Goal: Task Accomplishment & Management: Use online tool/utility

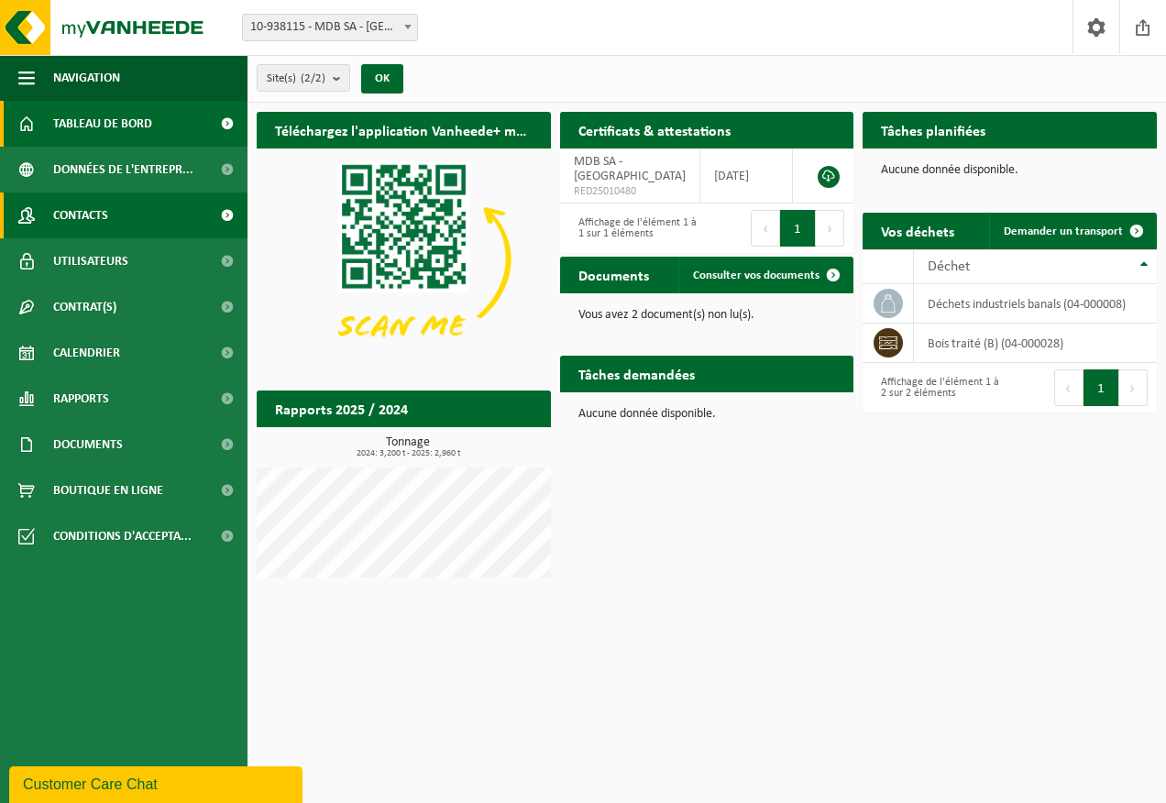
click at [208, 212] on span at bounding box center [226, 216] width 41 height 46
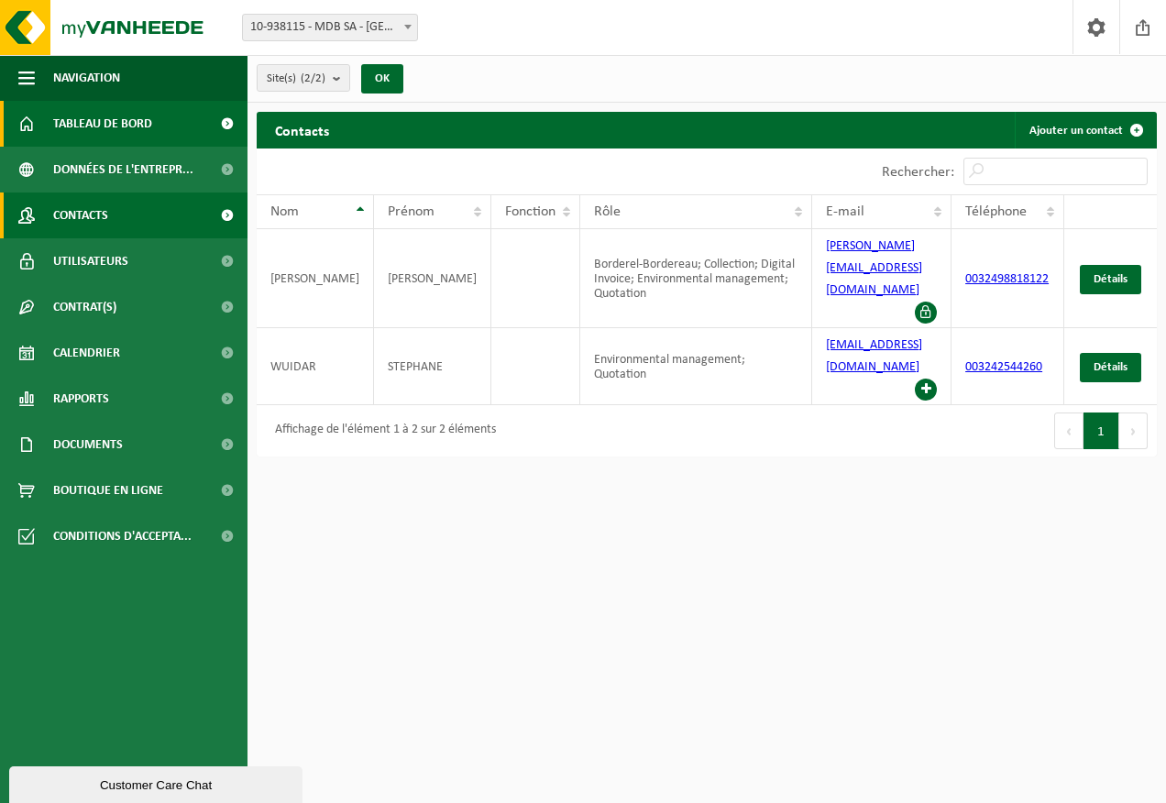
click at [123, 118] on span "Tableau de bord" at bounding box center [102, 124] width 99 height 46
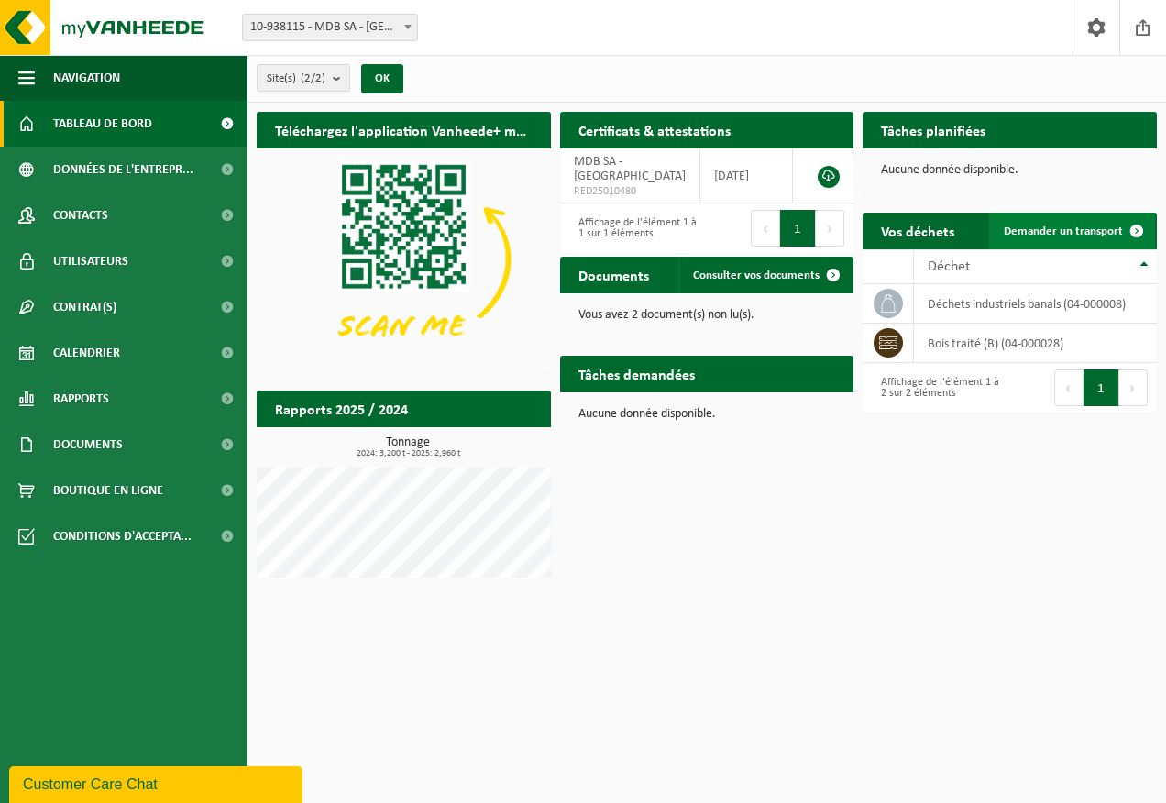
click at [1032, 235] on span "Demander un transport" at bounding box center [1063, 232] width 119 height 12
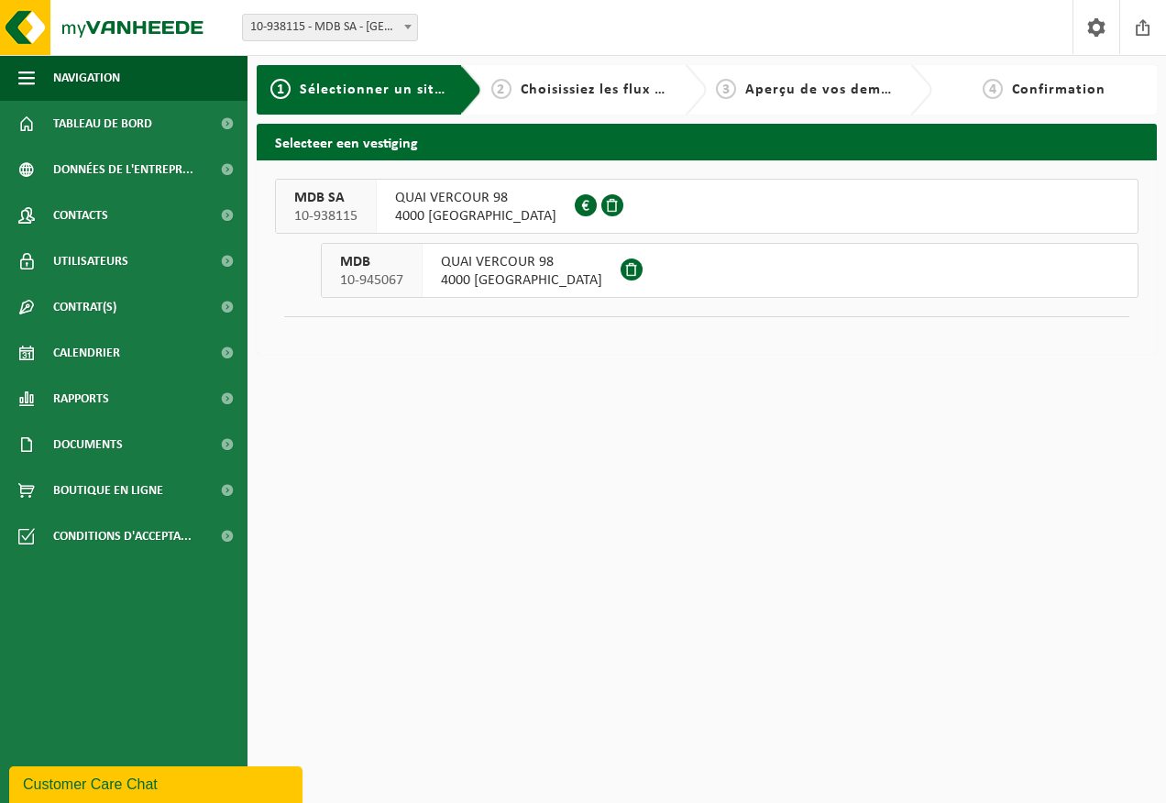
click at [344, 200] on span "MDB SA" at bounding box center [325, 198] width 63 height 18
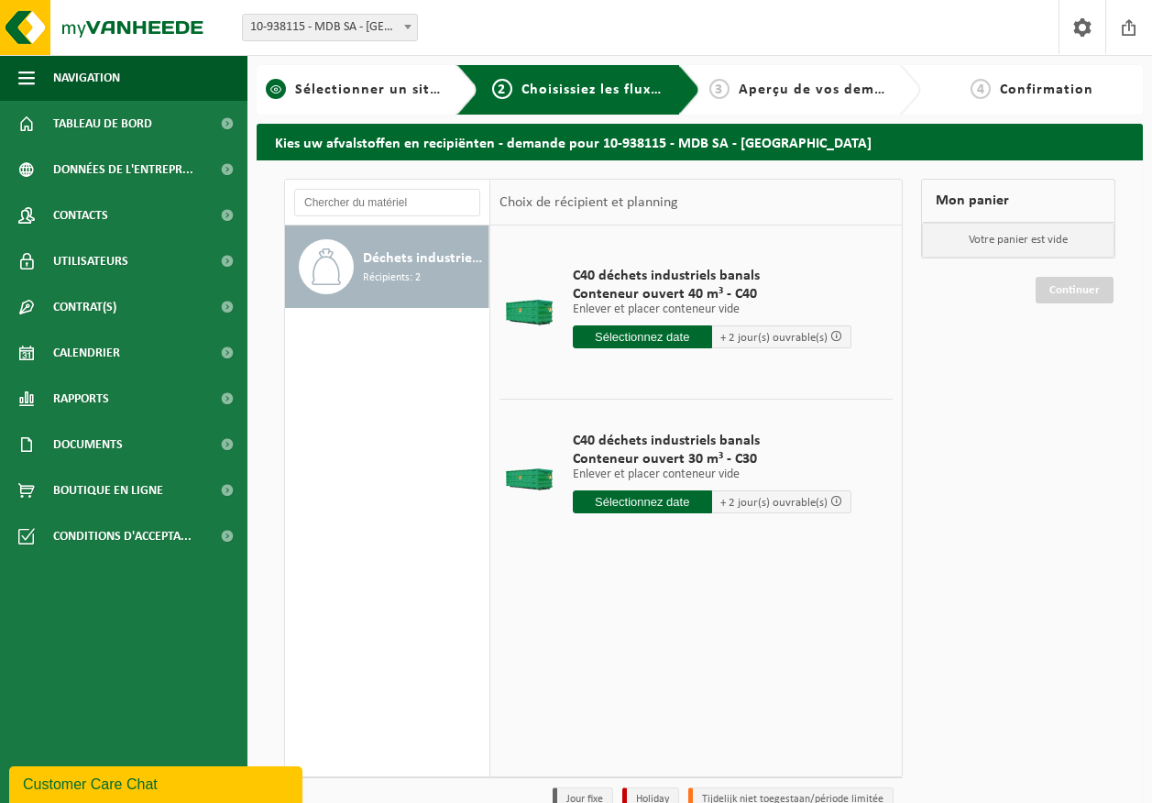
click at [365, 83] on span "Sélectionner un site ici" at bounding box center [377, 90] width 164 height 15
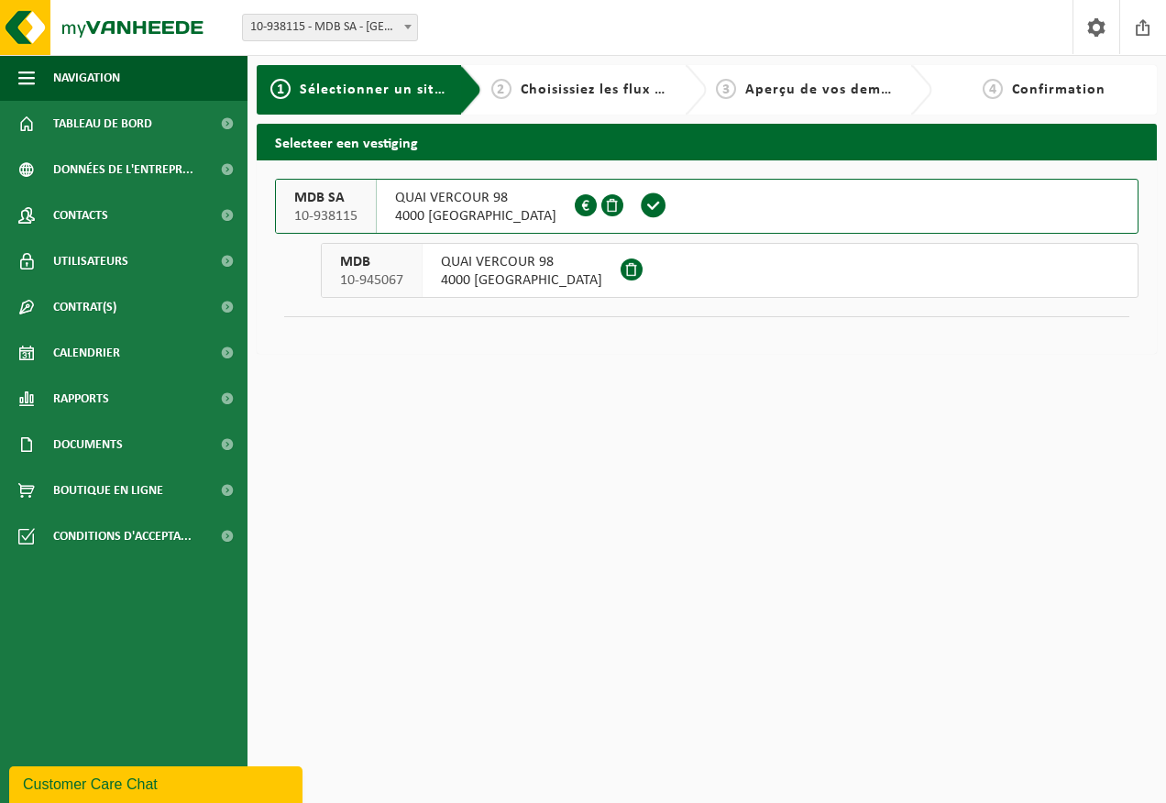
click at [456, 279] on span "4000 LIÈGE" at bounding box center [521, 280] width 161 height 18
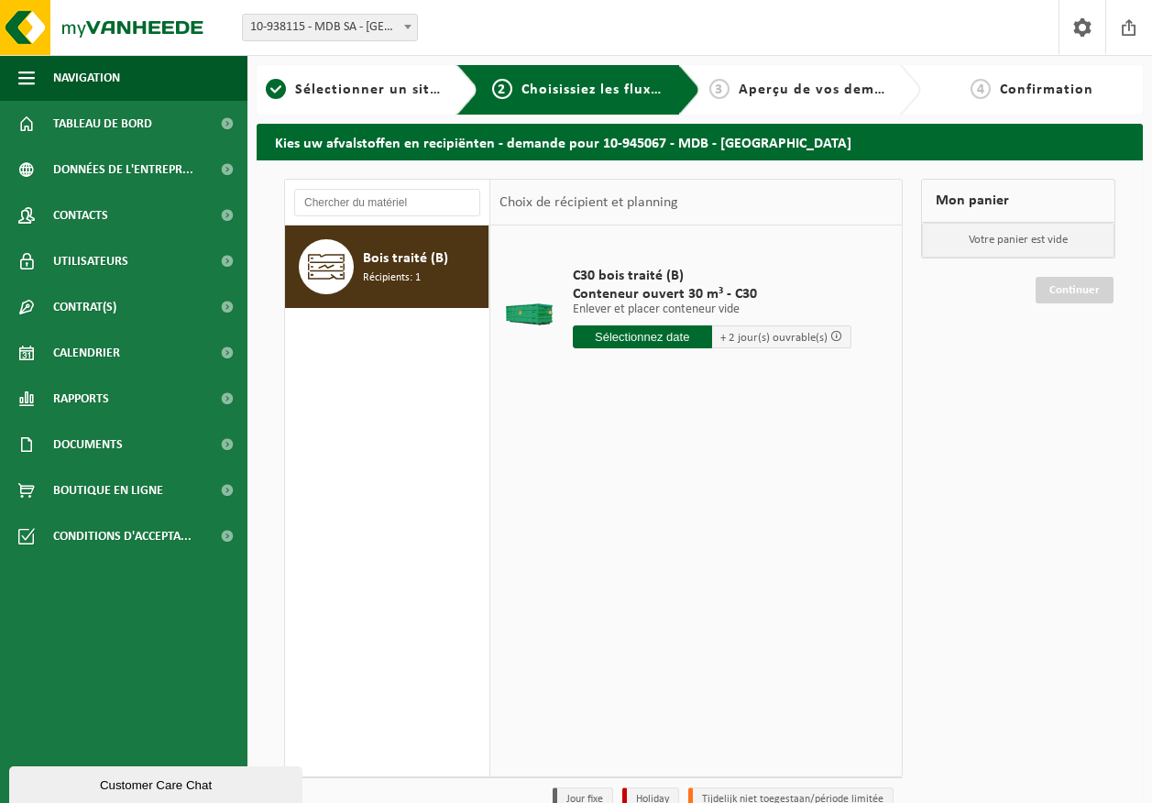
click at [691, 338] on input "text" at bounding box center [642, 336] width 139 height 23
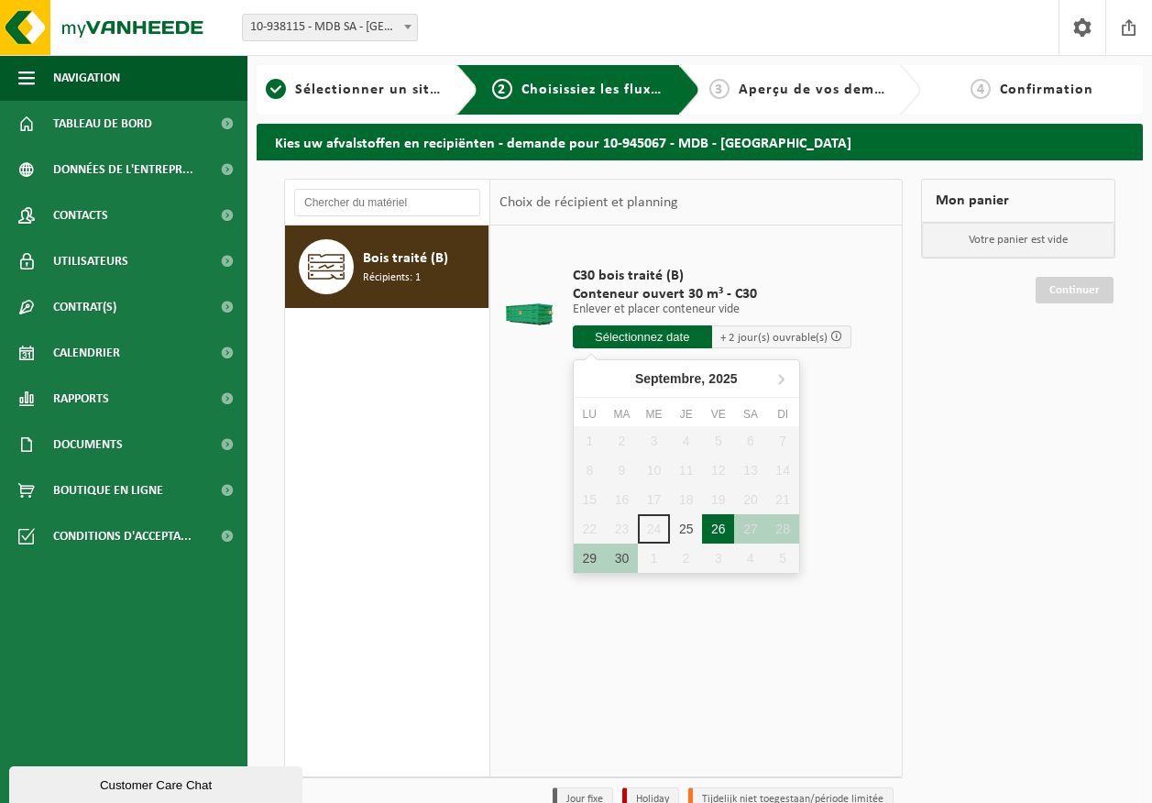
click at [714, 525] on div "26" at bounding box center [718, 528] width 32 height 29
type input "à partir de [DATE]"
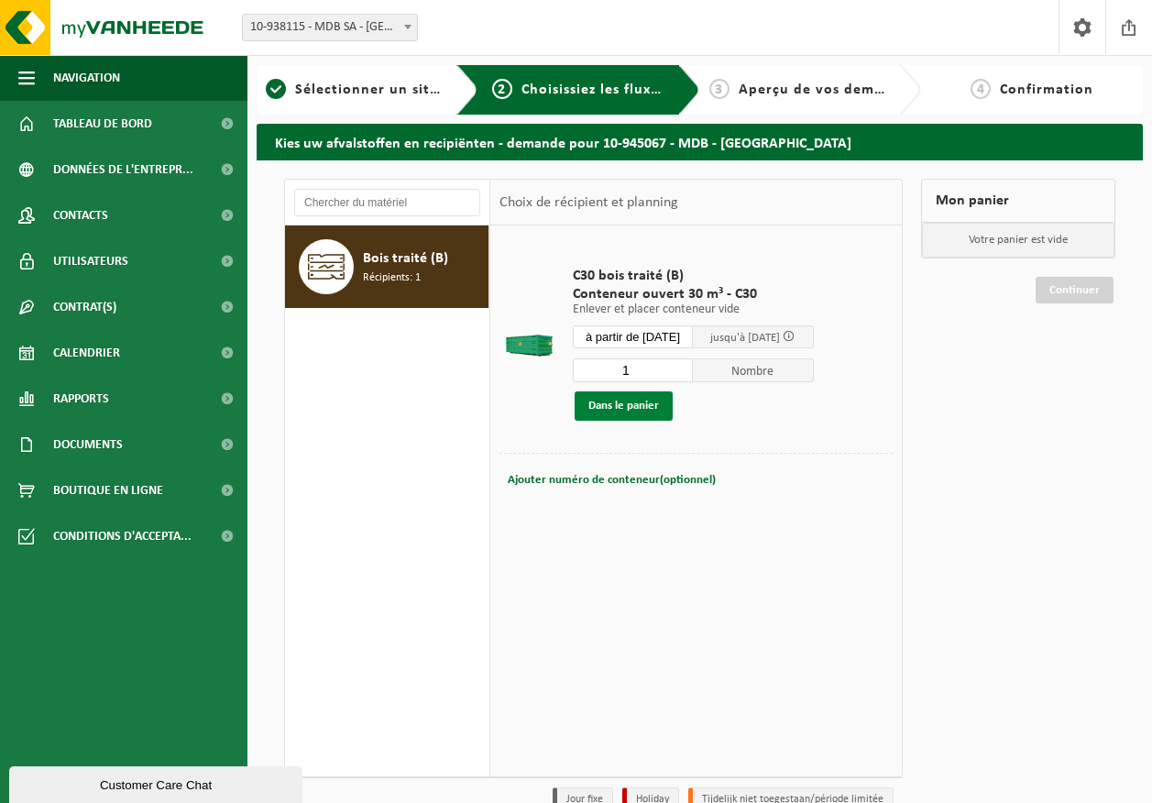
click at [628, 403] on button "Dans le panier" at bounding box center [624, 405] width 98 height 29
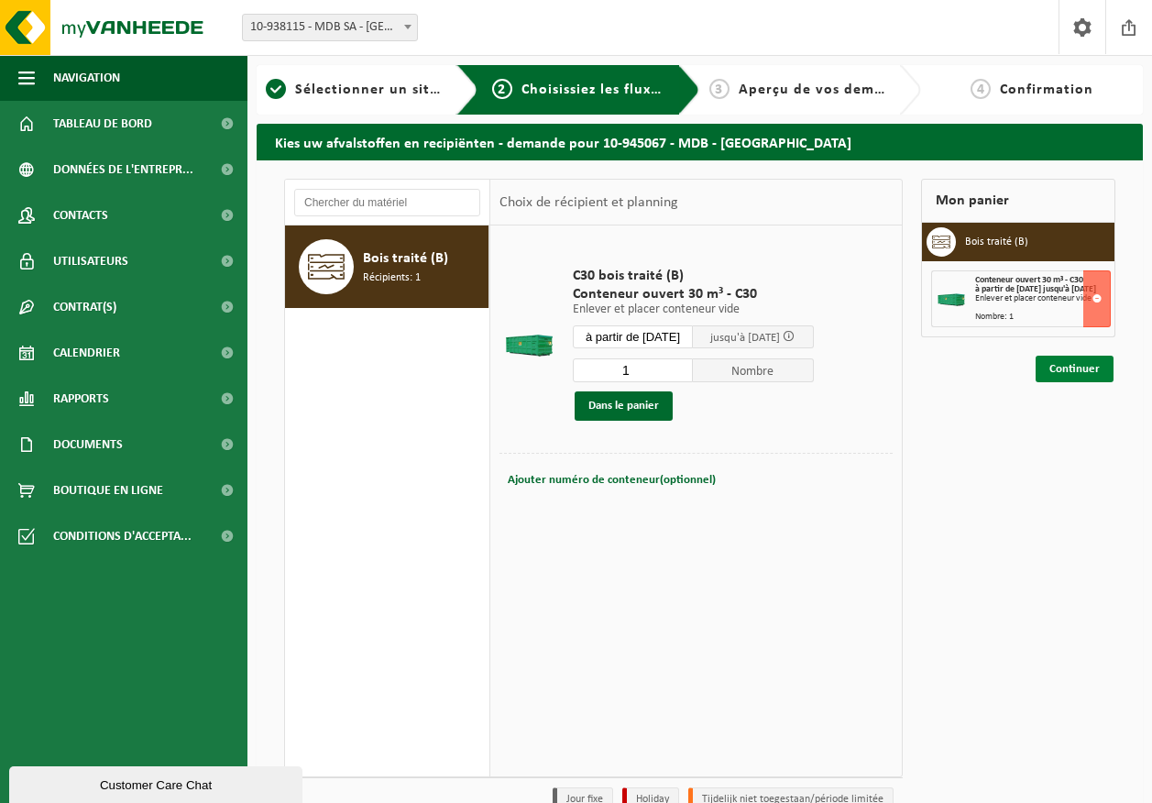
click at [1070, 375] on link "Continuer" at bounding box center [1075, 369] width 78 height 27
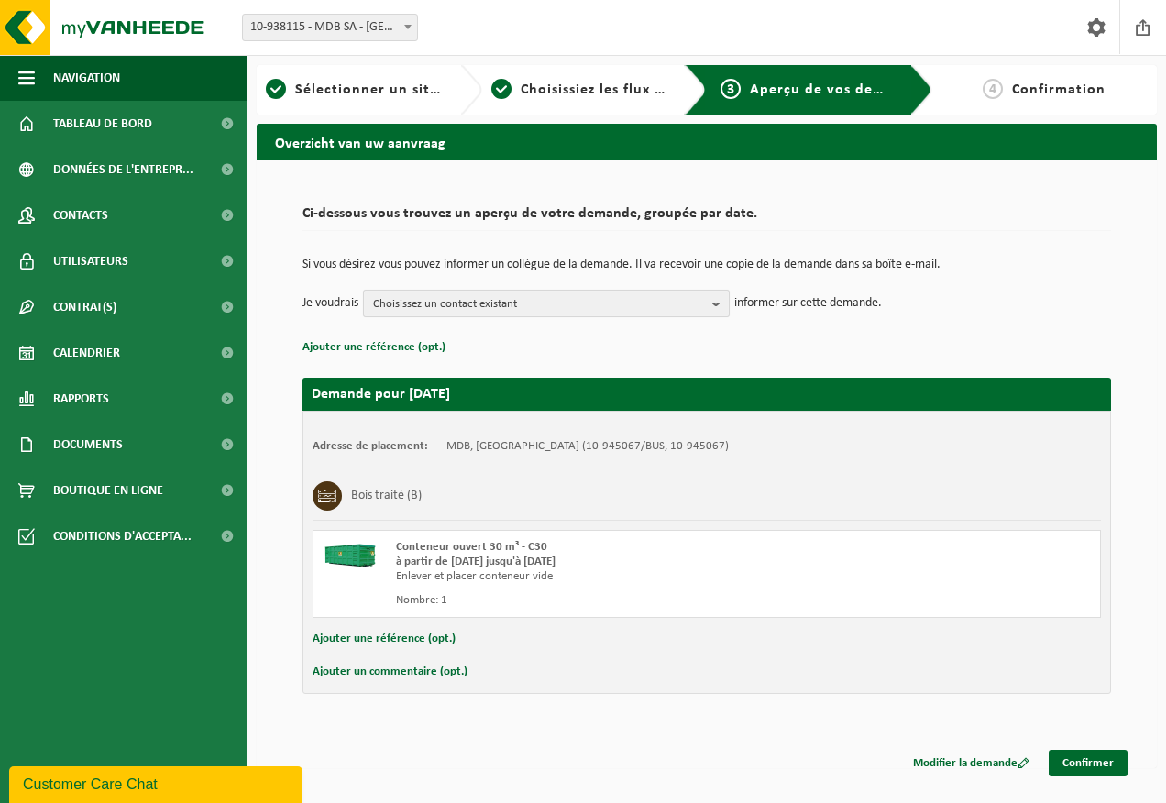
click at [403, 307] on span "Choisissez un contact existant" at bounding box center [539, 305] width 332 height 28
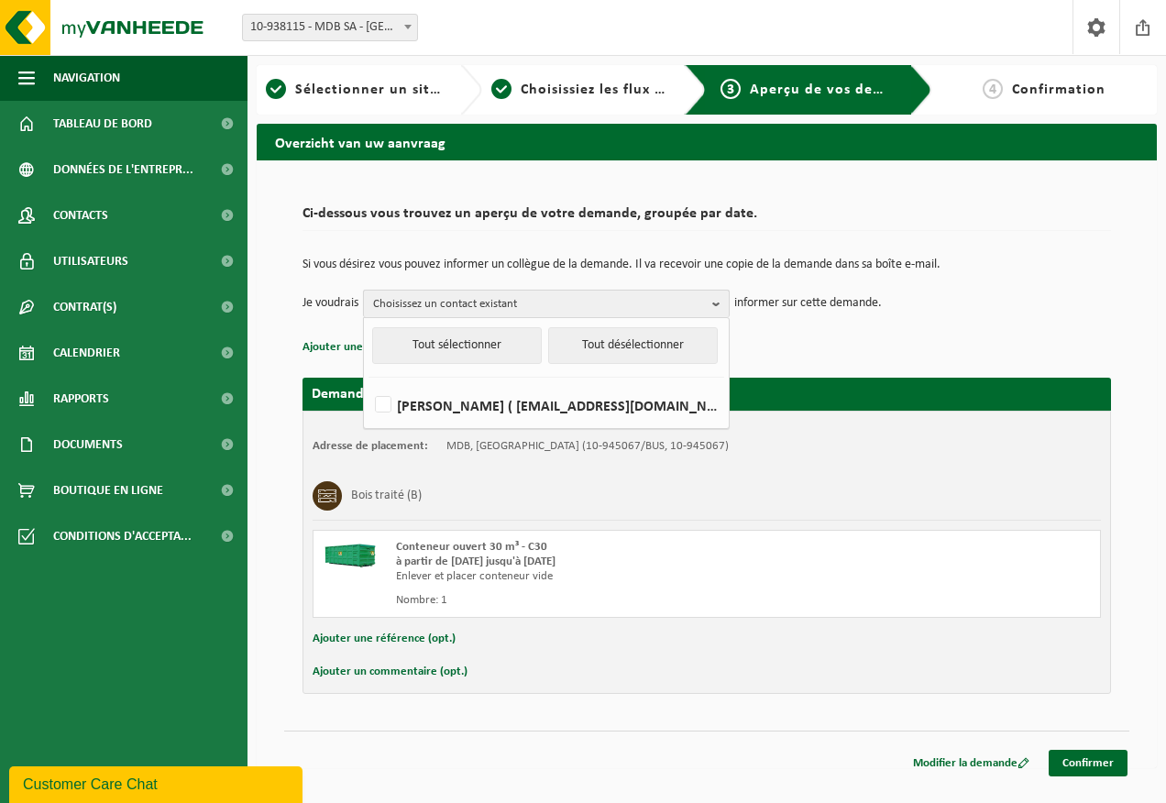
click at [403, 307] on span "Choisissez un contact existant" at bounding box center [539, 305] width 332 height 28
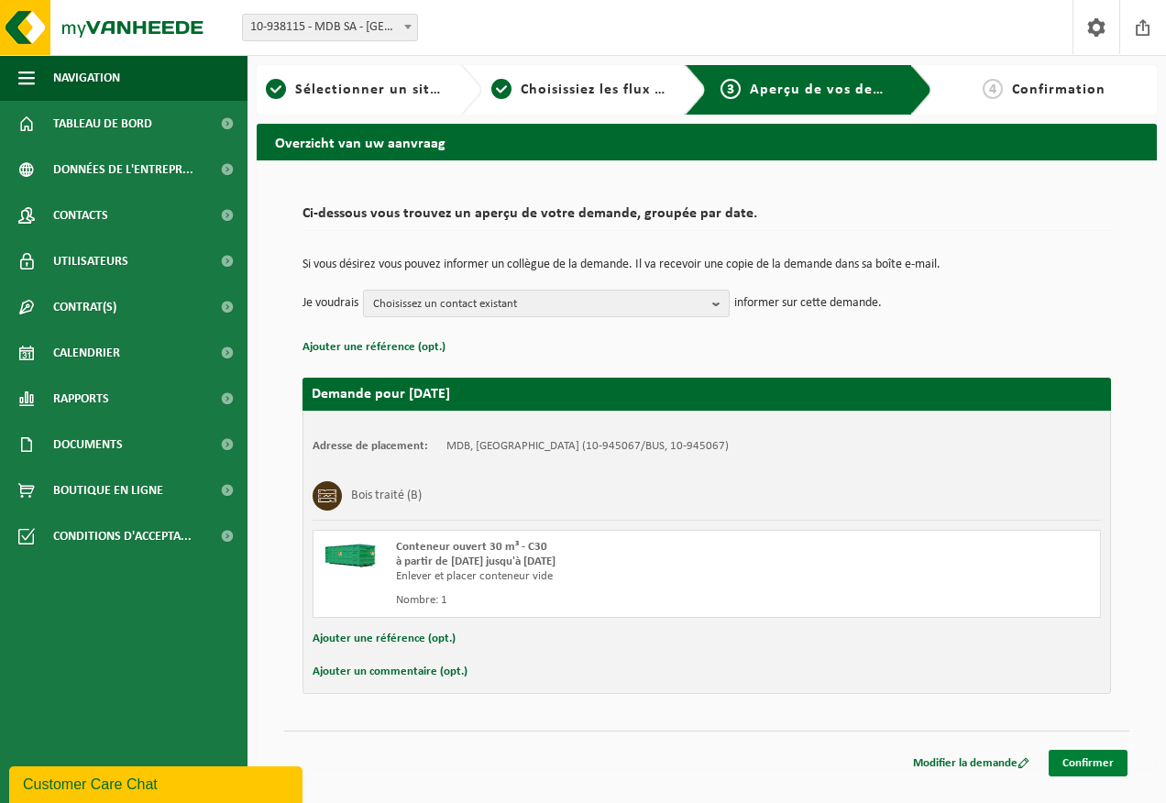
click at [1091, 761] on link "Confirmer" at bounding box center [1088, 763] width 79 height 27
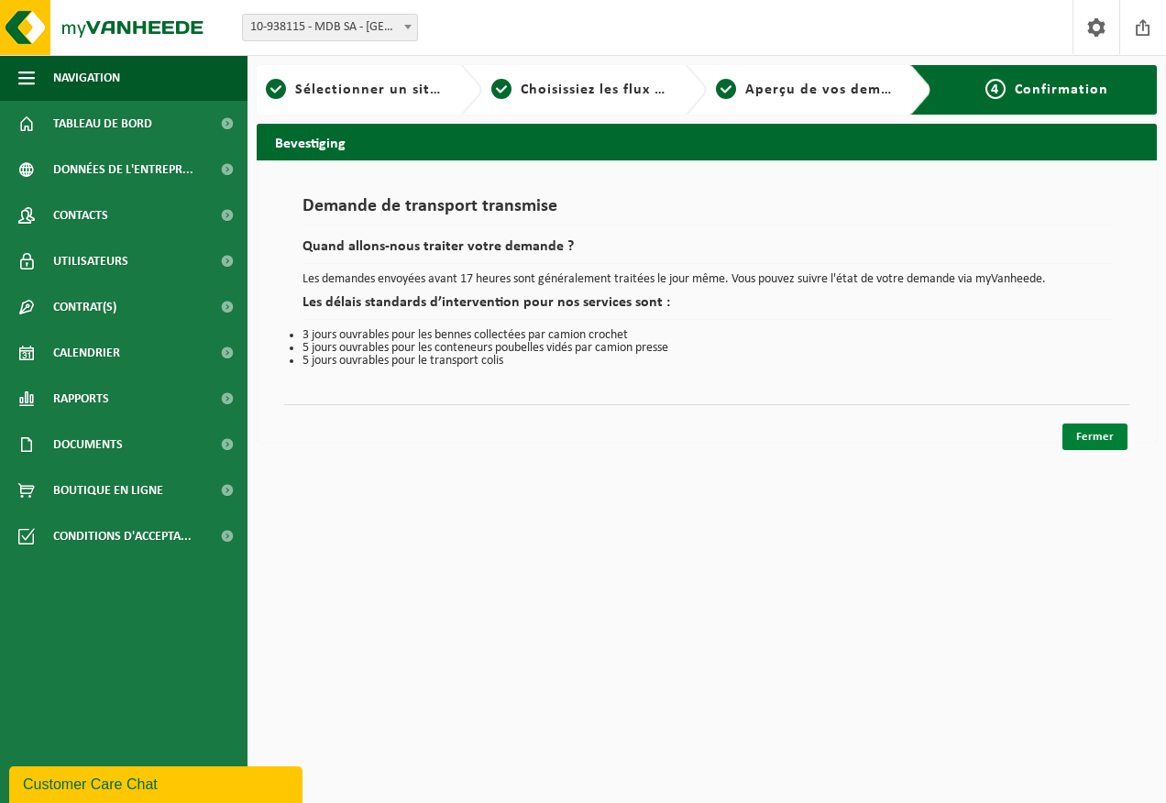
click at [1087, 442] on link "Fermer" at bounding box center [1094, 437] width 65 height 27
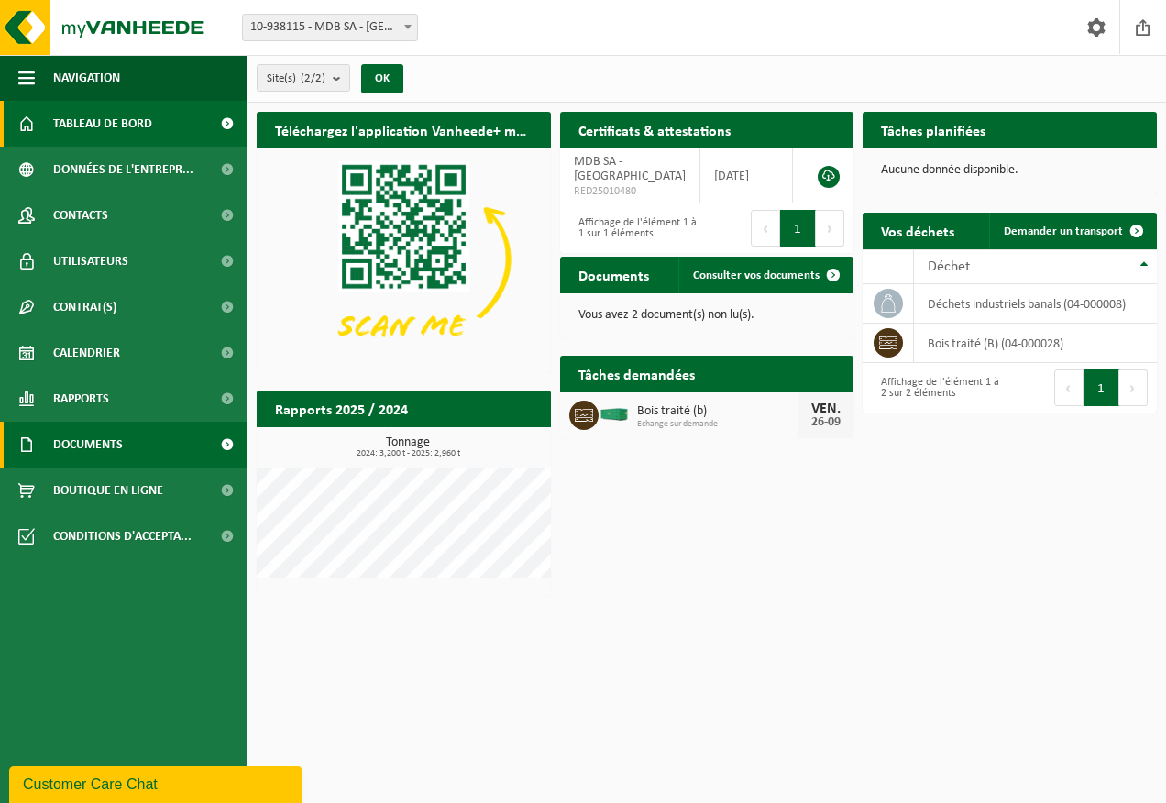
click at [116, 434] on span "Documents" at bounding box center [88, 445] width 70 height 46
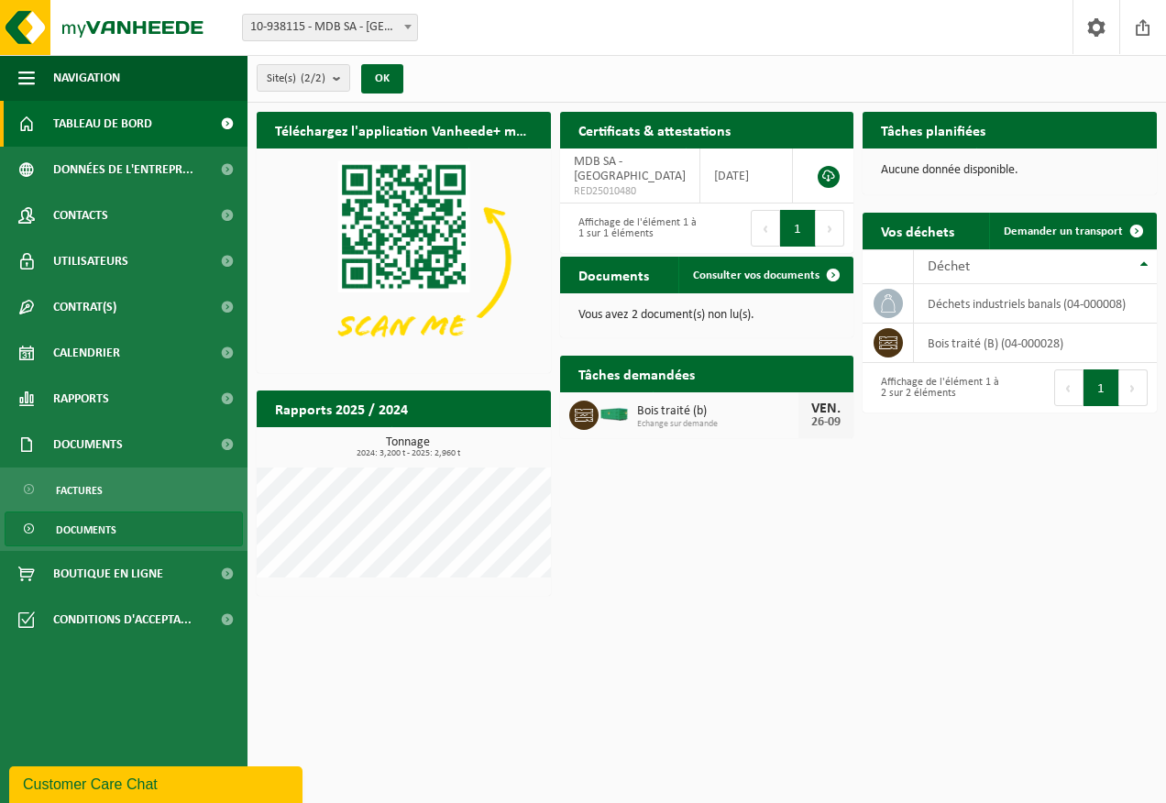
click at [102, 515] on span "Documents" at bounding box center [86, 529] width 61 height 35
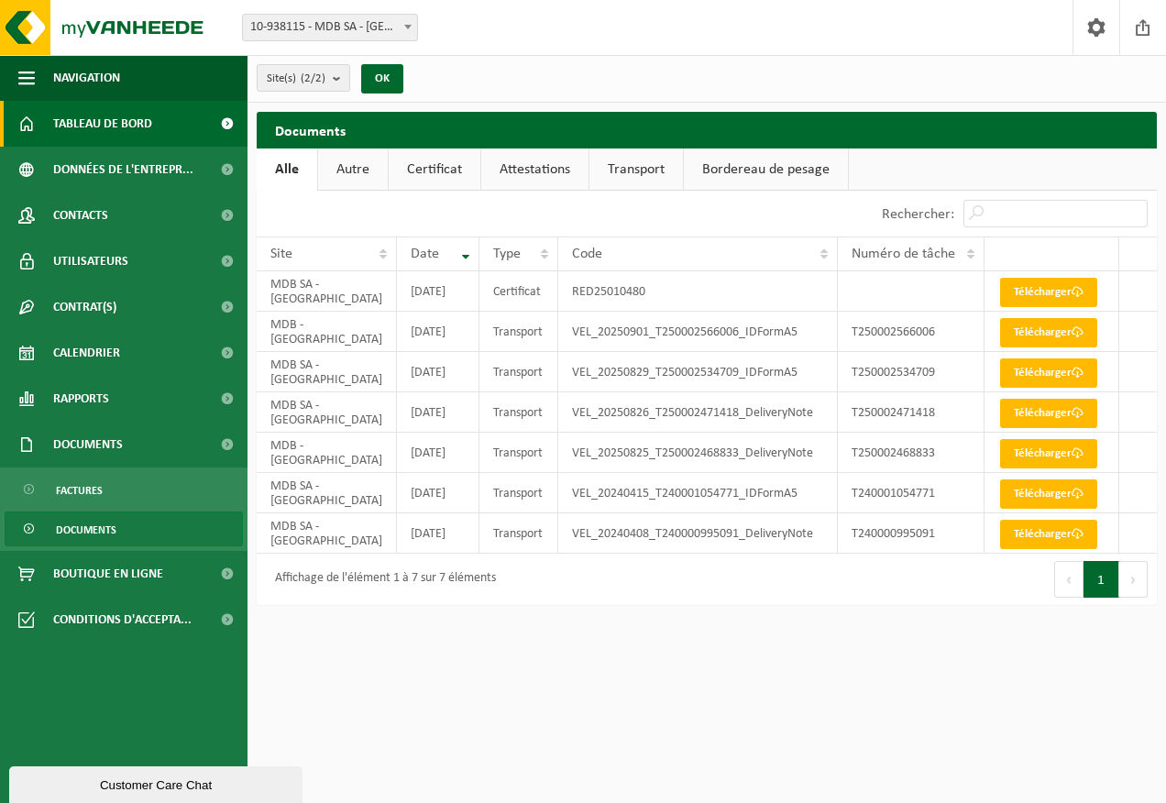
click at [124, 127] on span "Tableau de bord" at bounding box center [102, 124] width 99 height 46
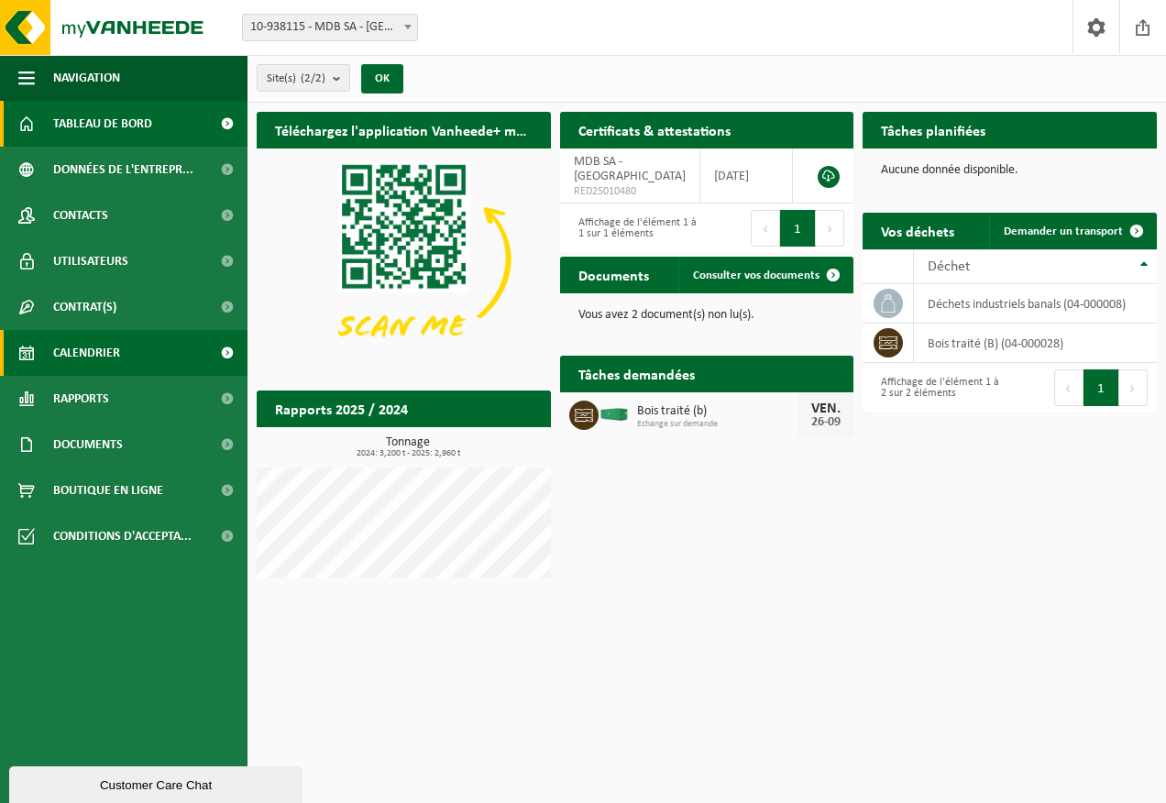
click at [119, 345] on span "Calendrier" at bounding box center [86, 353] width 67 height 46
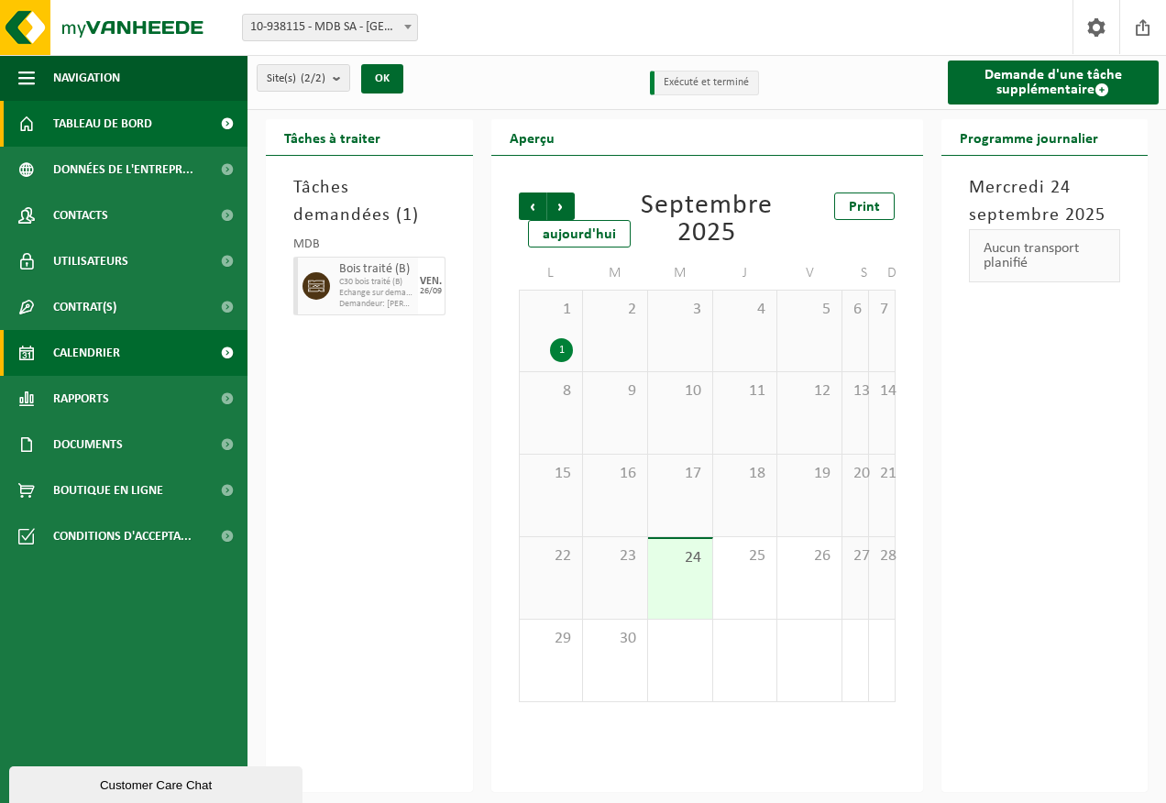
click at [68, 128] on span "Tableau de bord" at bounding box center [102, 124] width 99 height 46
